Goal: Use online tool/utility: Use online tool/utility

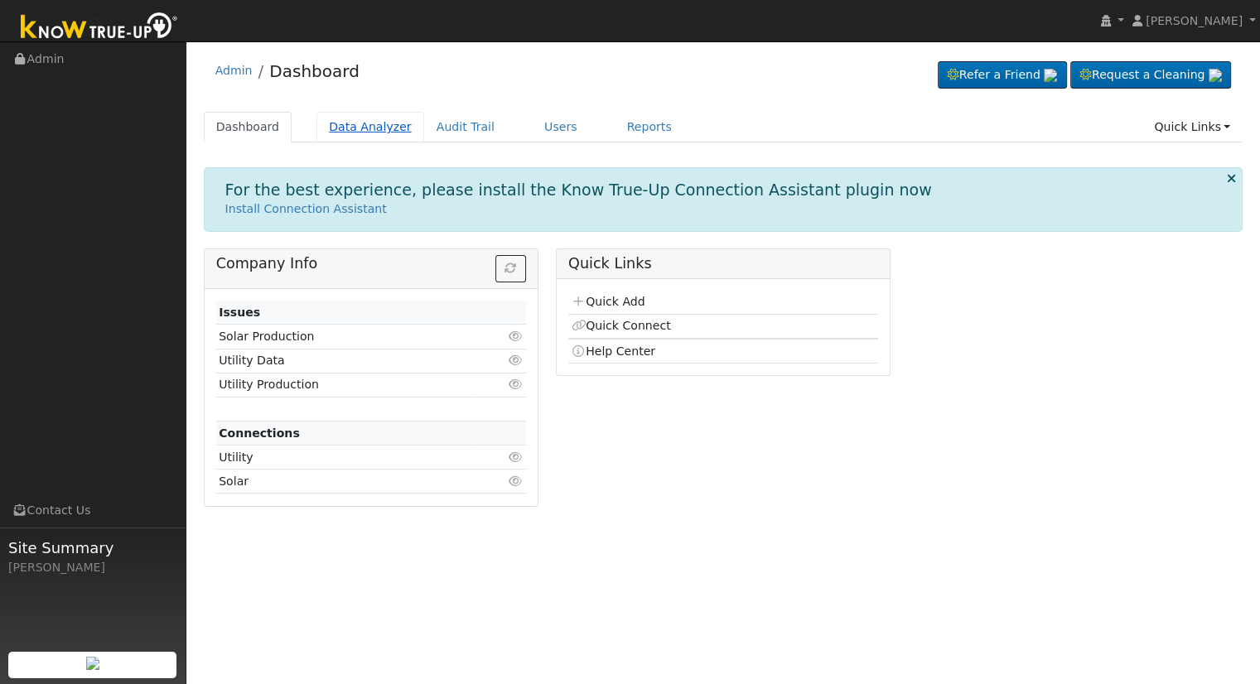
click at [351, 127] on link "Data Analyzer" at bounding box center [370, 127] width 108 height 31
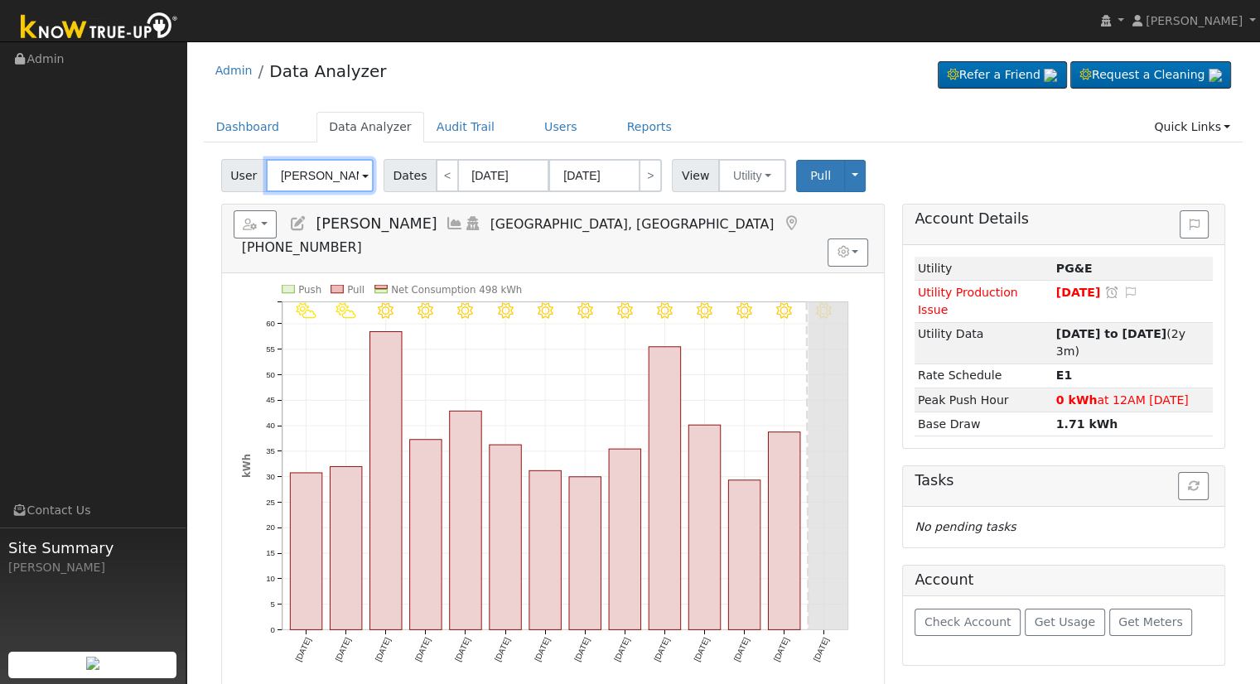
click at [341, 184] on input "[PERSON_NAME]" at bounding box center [320, 175] width 108 height 33
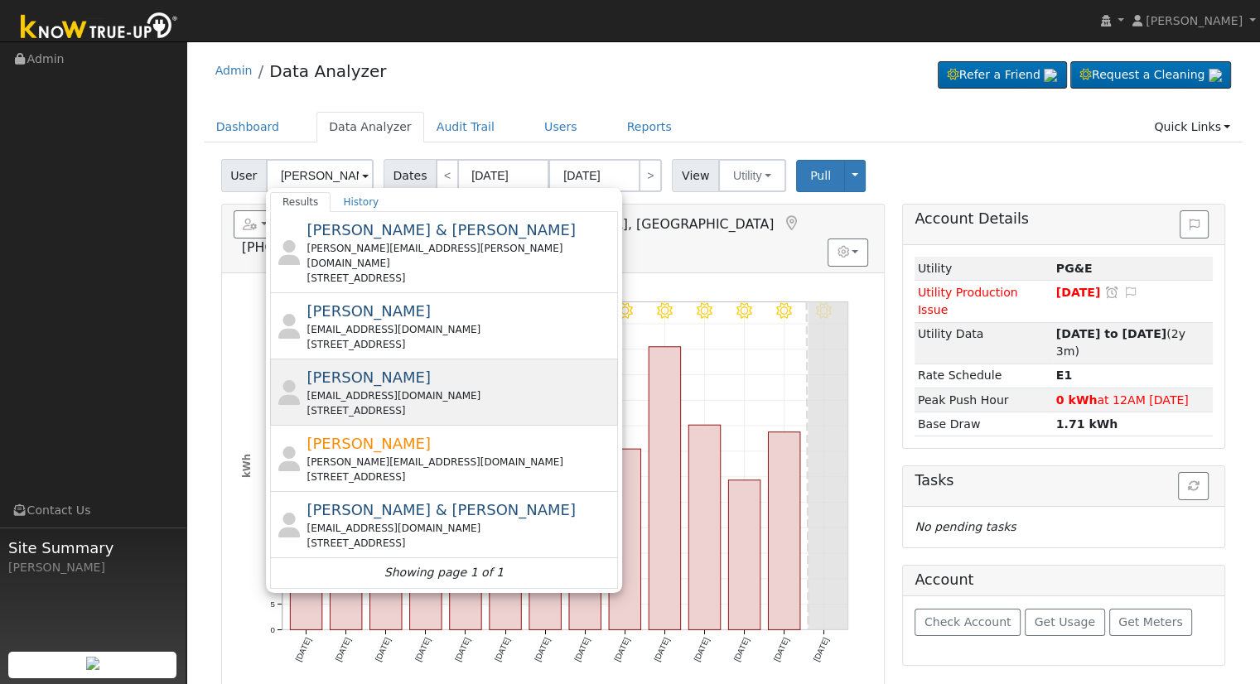
click at [432, 388] on div "[EMAIL_ADDRESS][DOMAIN_NAME]" at bounding box center [459, 395] width 307 height 15
type input "[PERSON_NAME]"
